Goal: Information Seeking & Learning: Learn about a topic

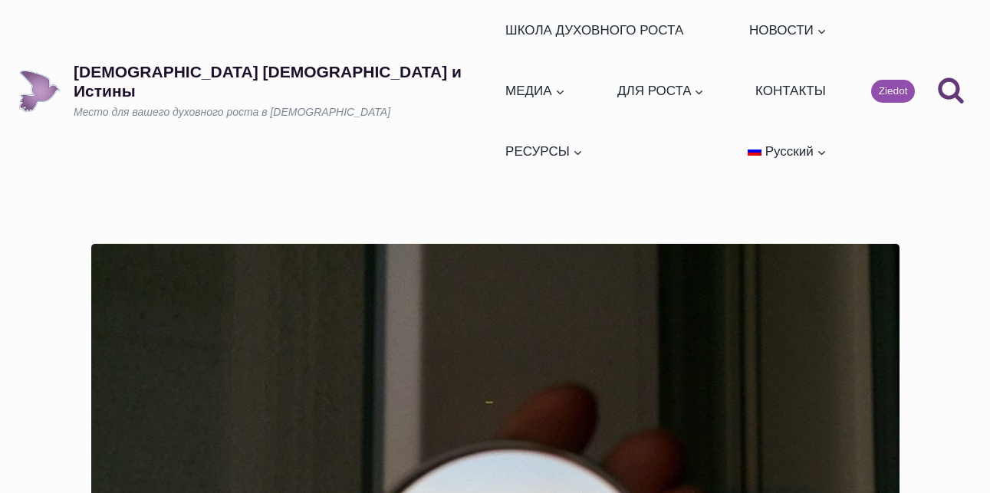
scroll to position [1905, 0]
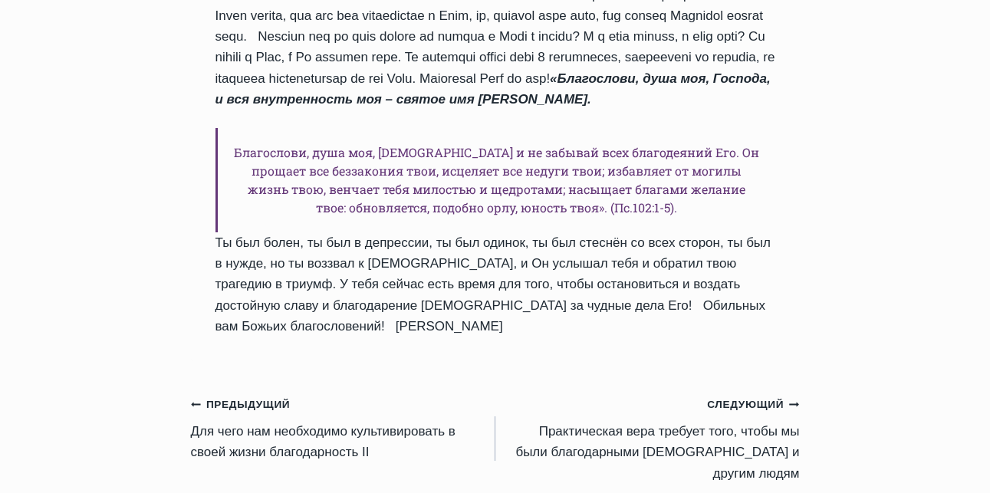
drag, startPoint x: 0, startPoint y: 0, endPoint x: 472, endPoint y: 370, distance: 599.7
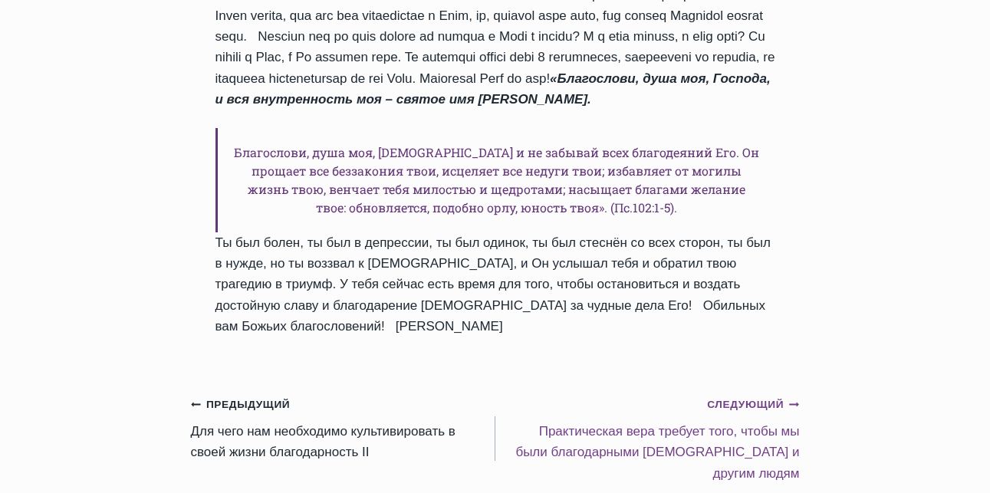
click at [623, 432] on link "Следующий Продолжить Практическая вера требует того, чтобы мы были благодарными…" at bounding box center [647, 438] width 304 height 90
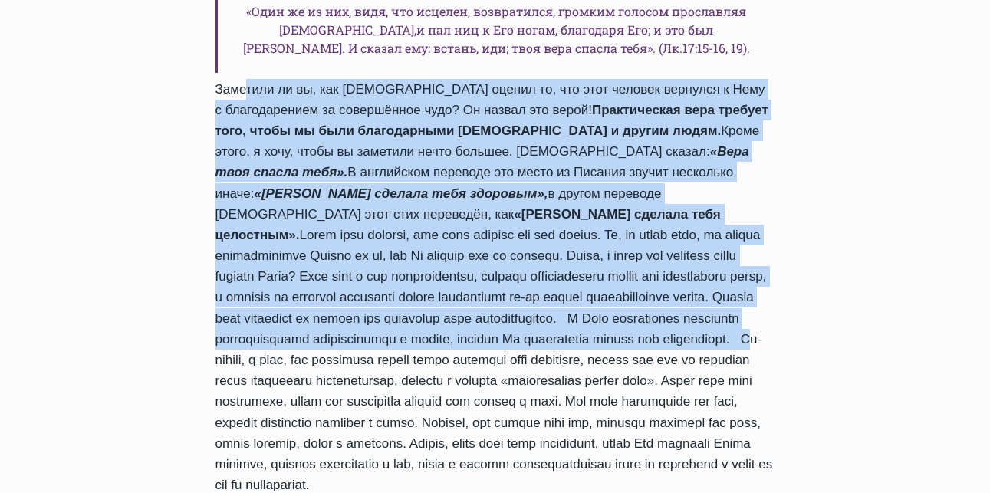
scroll to position [1687, 0]
drag, startPoint x: 224, startPoint y: 81, endPoint x: 616, endPoint y: 401, distance: 506.3
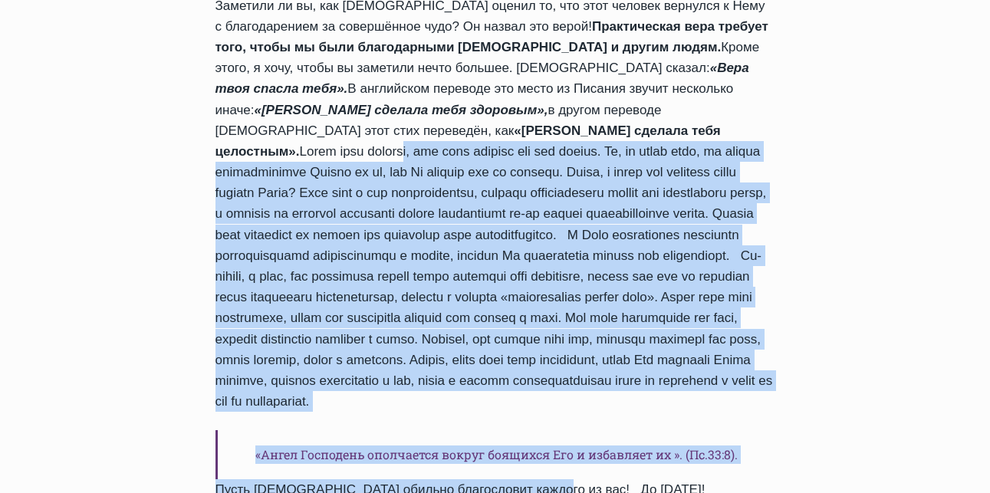
scroll to position [1533, 0]
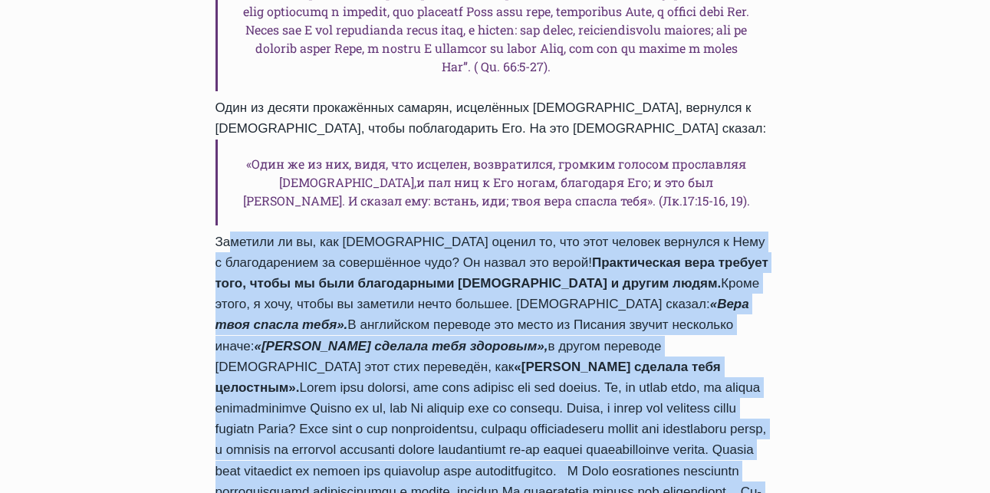
drag, startPoint x: 512, startPoint y: 336, endPoint x: 219, endPoint y: 161, distance: 341.1
click at [219, 161] on div "Мир и благодать от нашего Господа Иисуса Христа да умножится в вашей жизни в эт…" at bounding box center [495, 36] width 560 height 1444
copy div "Заметили ли вы, как Иисус оценил то, что этот человек вернулся к Нему с благода…"
